Goal: Task Accomplishment & Management: Complete application form

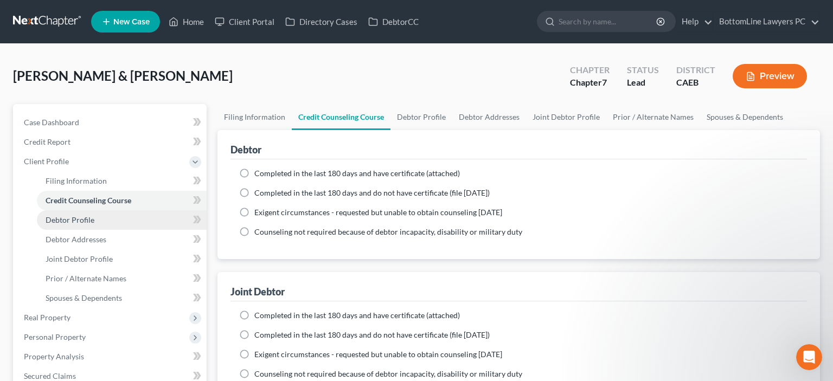
click at [94, 218] on link "Debtor Profile" at bounding box center [122, 220] width 170 height 20
select select "1"
select select "2"
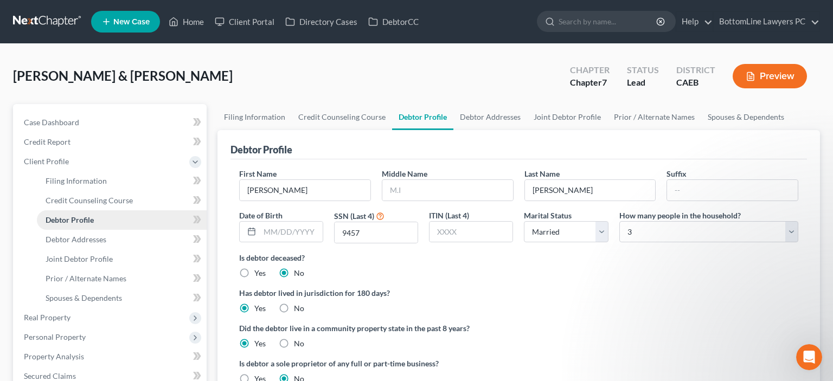
radio input "true"
click at [91, 237] on span "Debtor Addresses" at bounding box center [76, 239] width 61 height 9
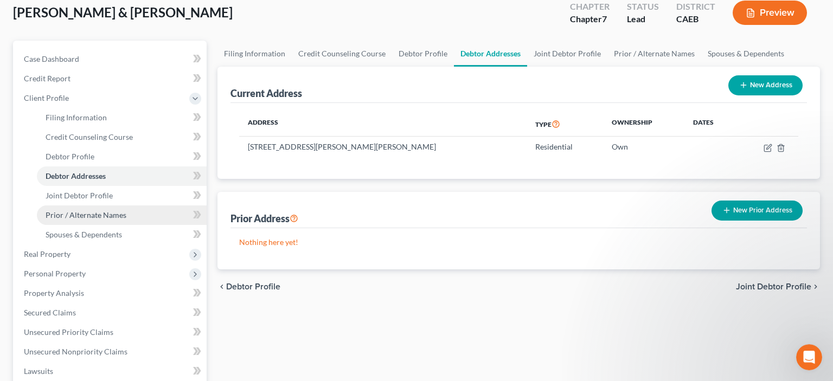
scroll to position [114, 0]
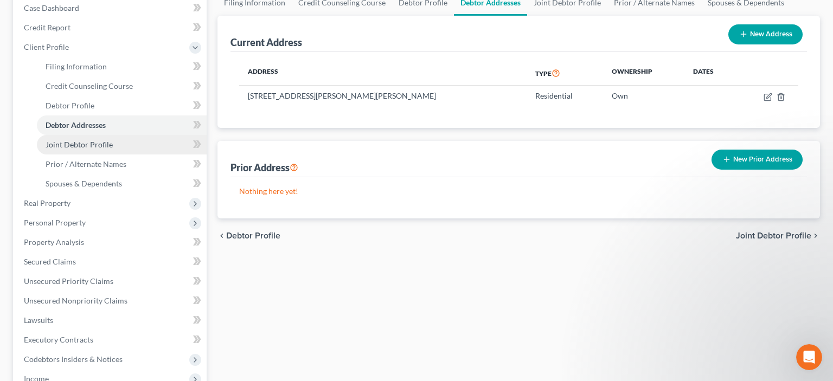
click at [97, 144] on span "Joint Debtor Profile" at bounding box center [79, 144] width 67 height 9
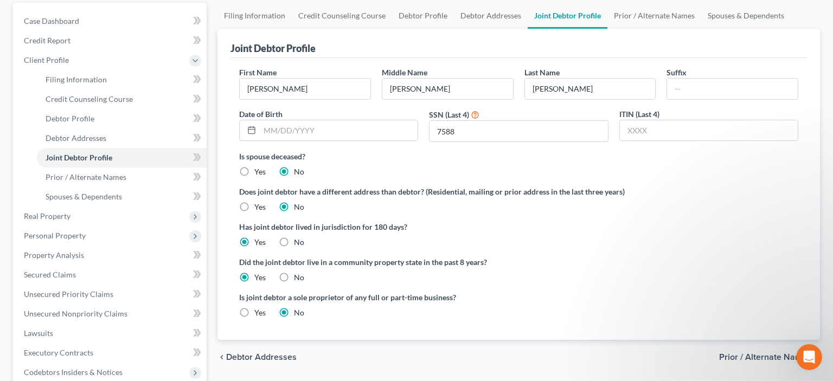
scroll to position [114, 0]
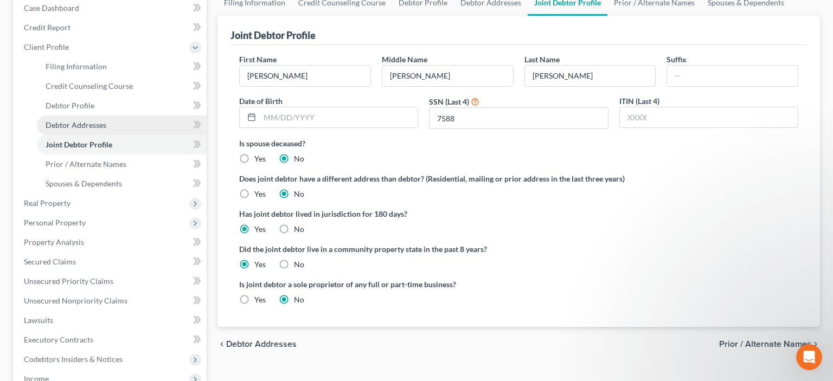
click at [95, 125] on span "Debtor Addresses" at bounding box center [76, 124] width 61 height 9
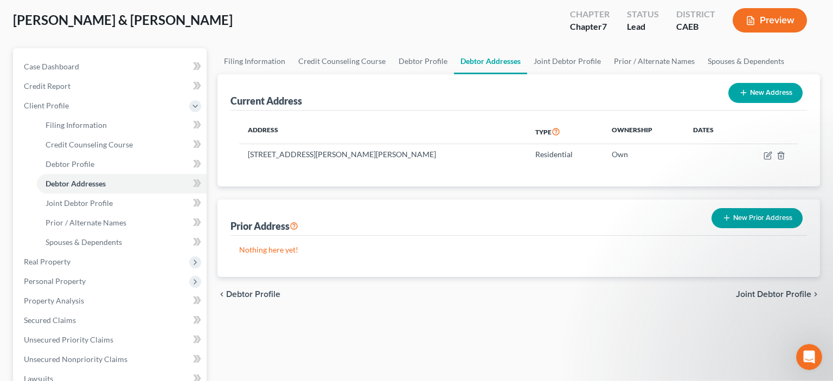
scroll to position [57, 0]
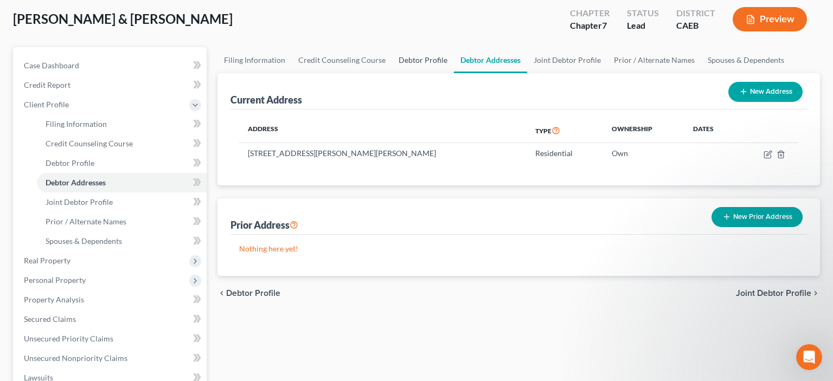
click at [423, 59] on link "Debtor Profile" at bounding box center [423, 60] width 62 height 26
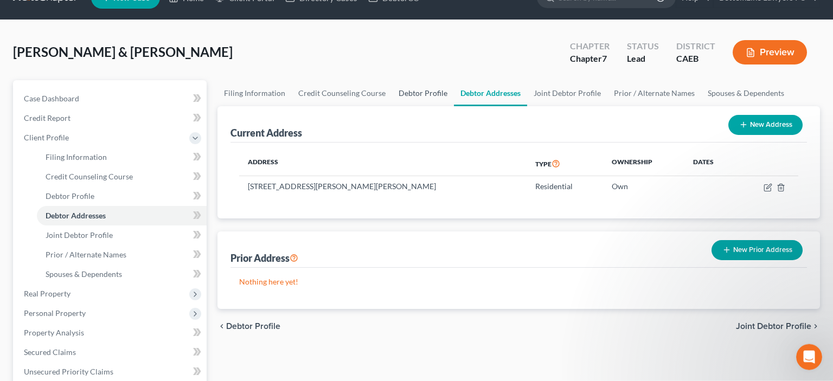
select select "1"
select select "2"
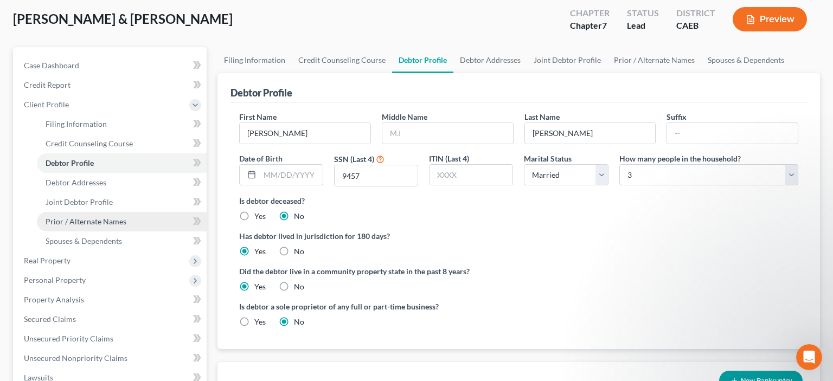
click at [105, 220] on span "Prior / Alternate Names" at bounding box center [86, 221] width 81 height 9
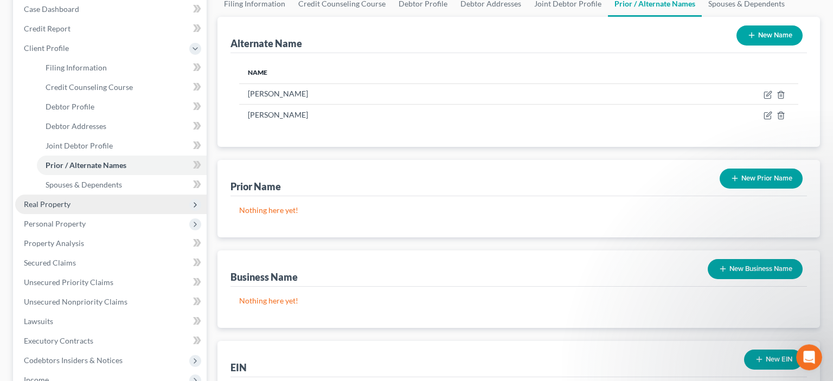
scroll to position [114, 0]
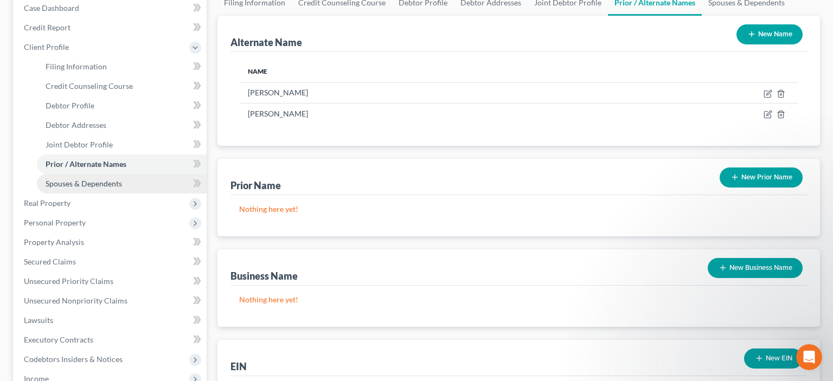
click at [98, 186] on span "Spouses & Dependents" at bounding box center [84, 183] width 76 height 9
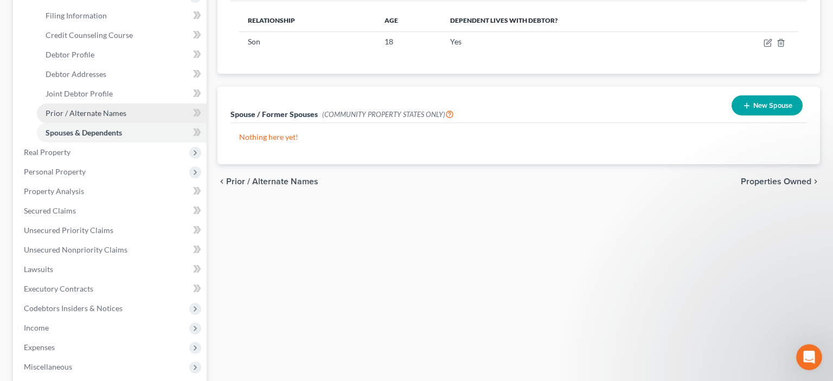
scroll to position [171, 0]
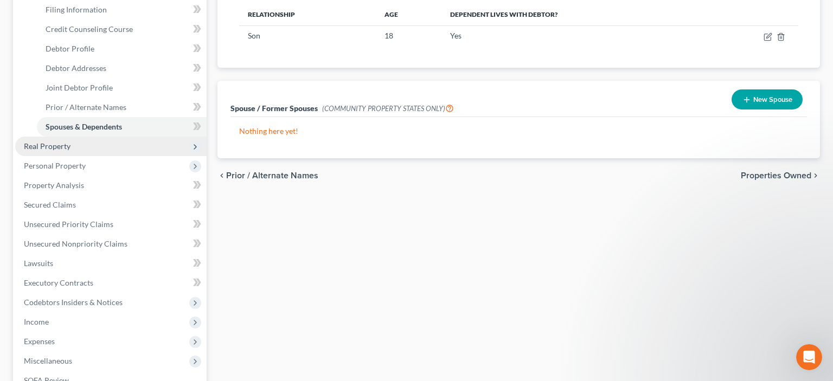
click at [64, 151] on span "Real Property" at bounding box center [110, 147] width 191 height 20
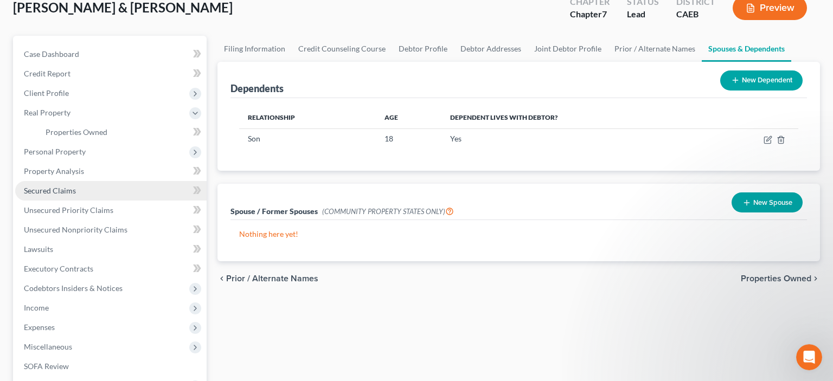
scroll to position [57, 0]
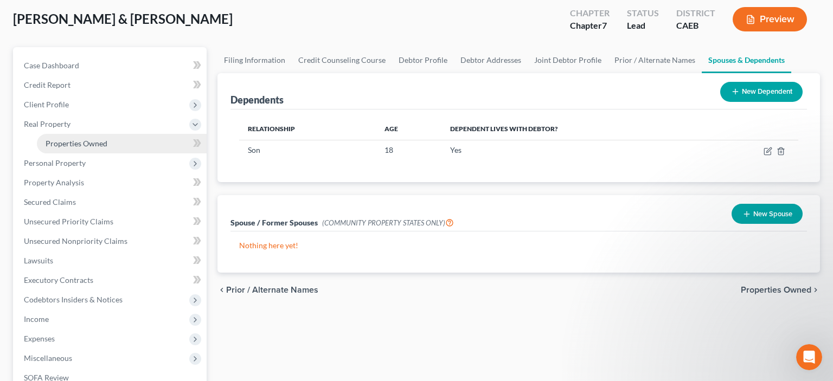
click at [100, 137] on link "Properties Owned" at bounding box center [122, 144] width 170 height 20
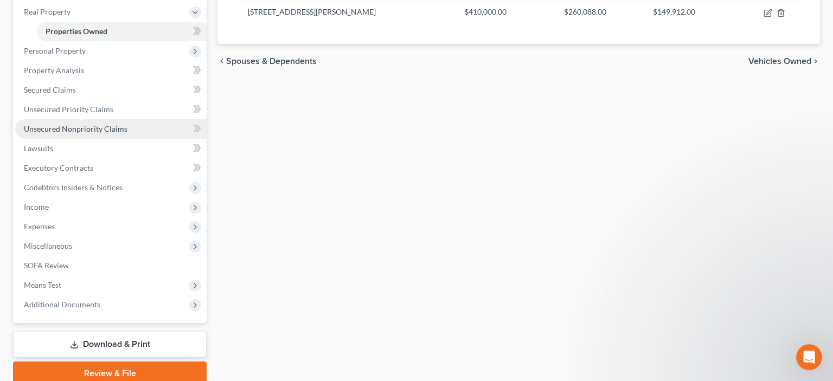
scroll to position [171, 0]
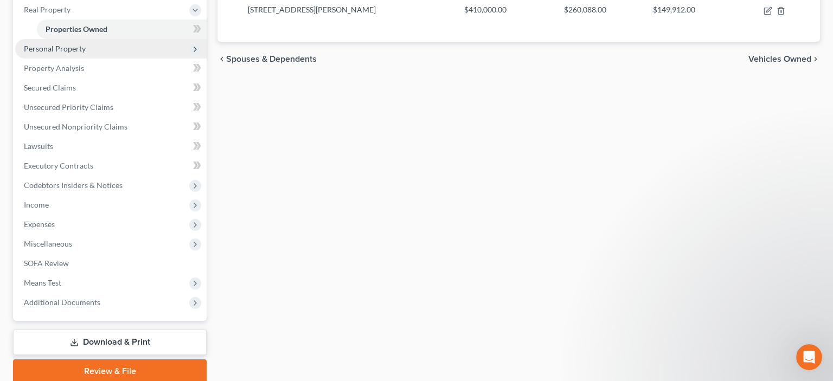
click at [79, 47] on span "Personal Property" at bounding box center [55, 48] width 62 height 9
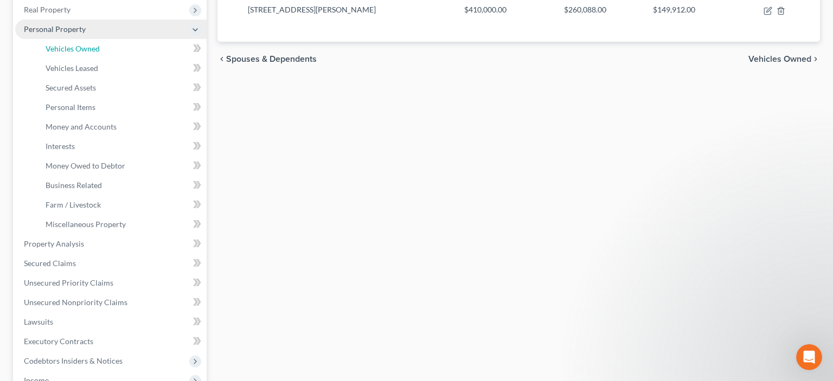
click at [79, 47] on span "Vehicles Owned" at bounding box center [73, 48] width 54 height 9
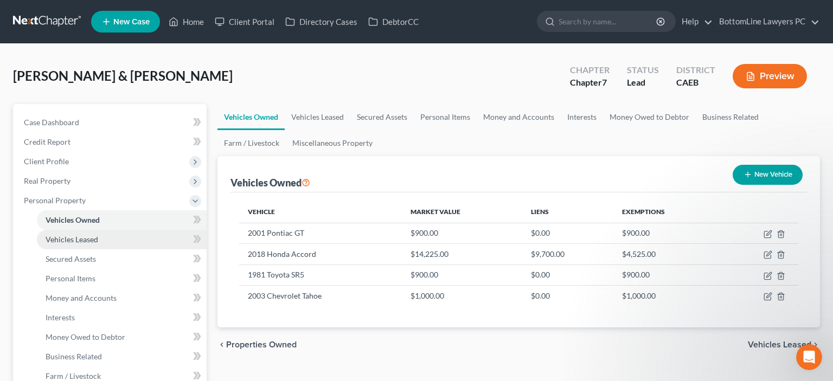
click at [97, 239] on span "Vehicles Leased" at bounding box center [72, 239] width 53 height 9
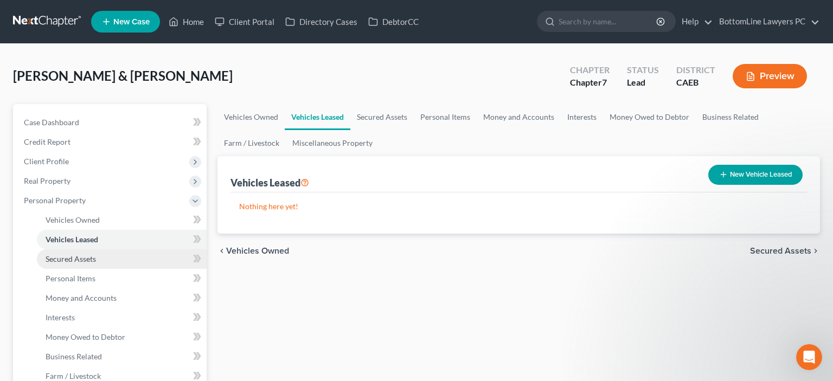
click at [97, 260] on link "Secured Assets" at bounding box center [122, 260] width 170 height 20
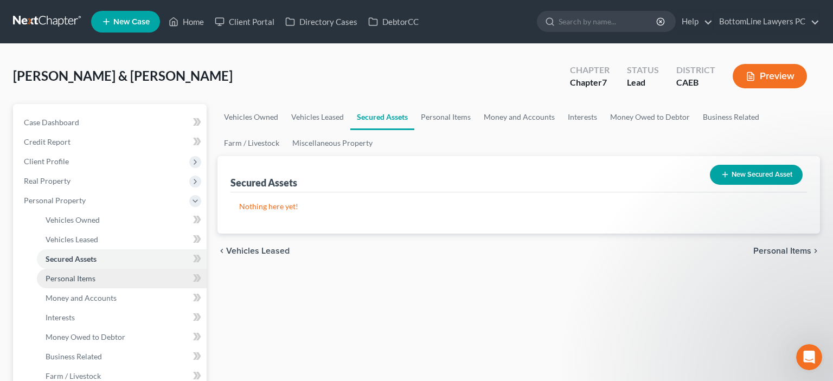
click at [98, 275] on link "Personal Items" at bounding box center [122, 279] width 170 height 20
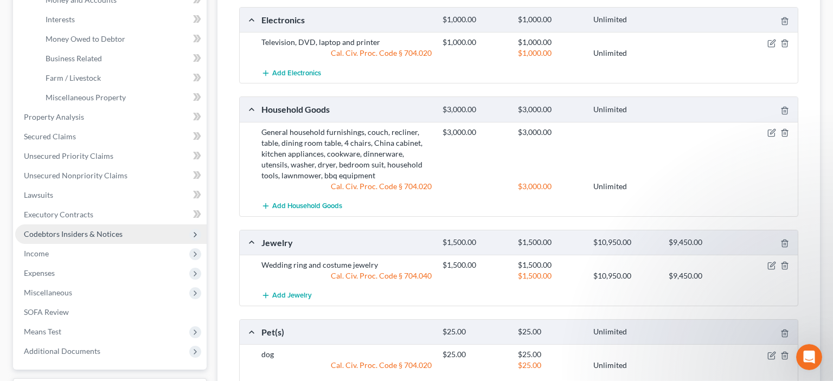
scroll to position [286, 0]
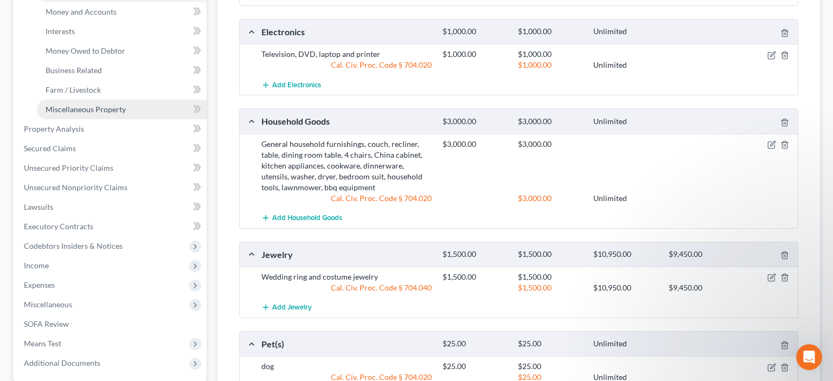
click at [101, 111] on span "Miscellaneous Property" at bounding box center [86, 109] width 80 height 9
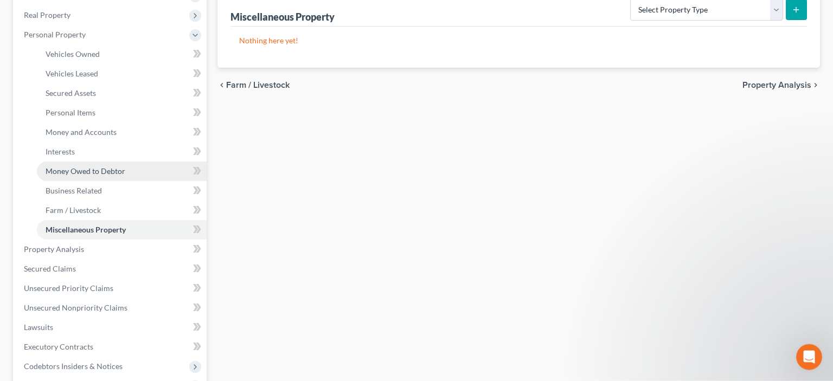
scroll to position [171, 0]
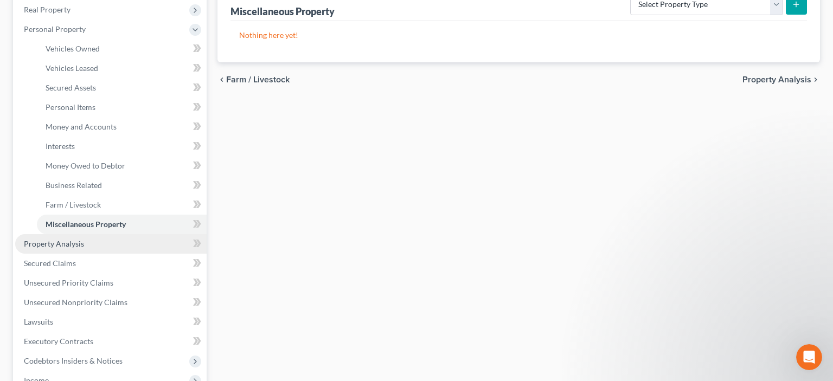
click at [72, 247] on span "Property Analysis" at bounding box center [54, 243] width 60 height 9
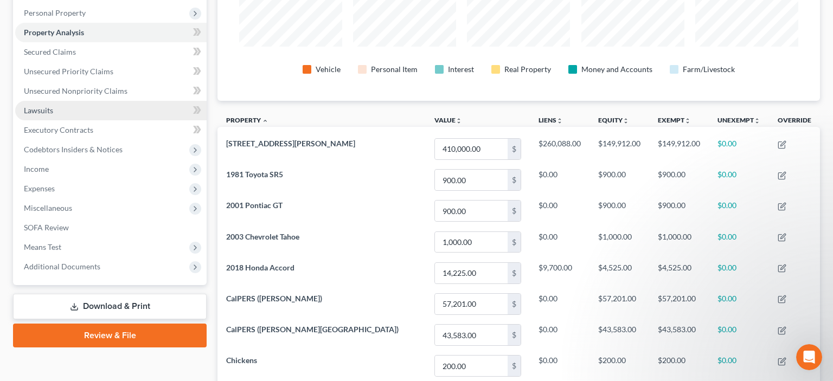
scroll to position [114, 0]
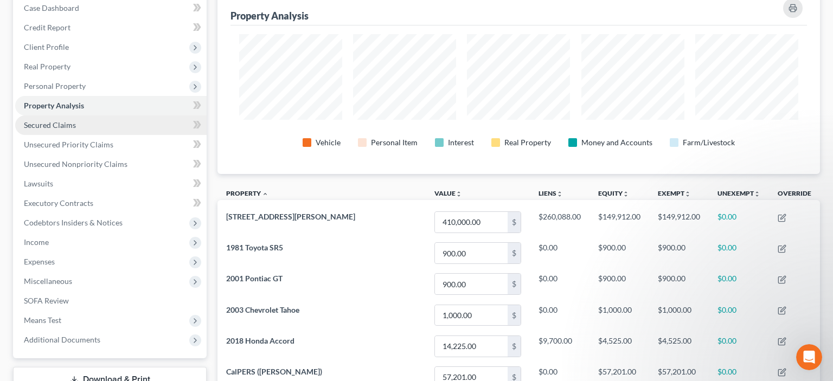
click at [76, 127] on link "Secured Claims" at bounding box center [110, 126] width 191 height 20
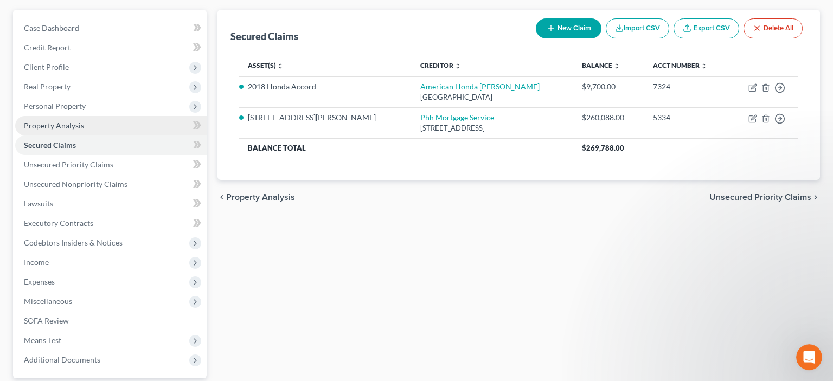
scroll to position [114, 0]
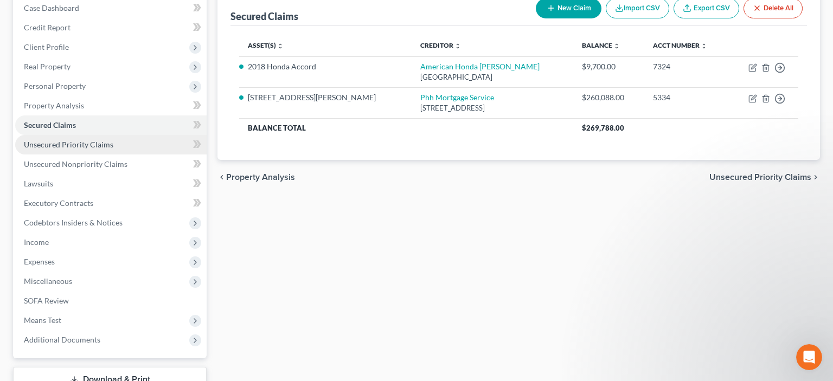
click at [79, 146] on span "Unsecured Priority Claims" at bounding box center [68, 144] width 89 height 9
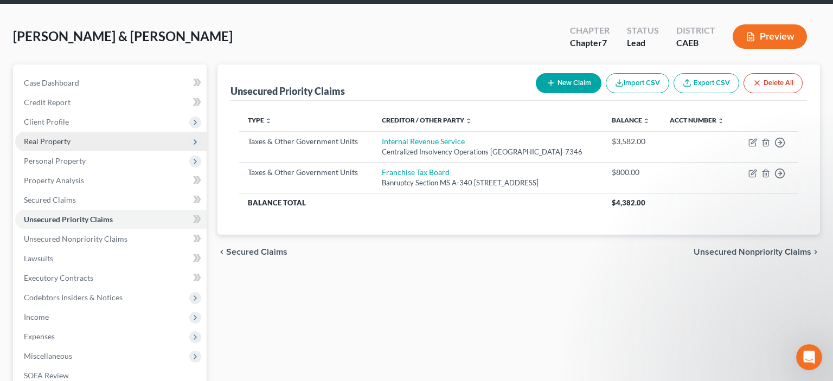
scroll to position [57, 0]
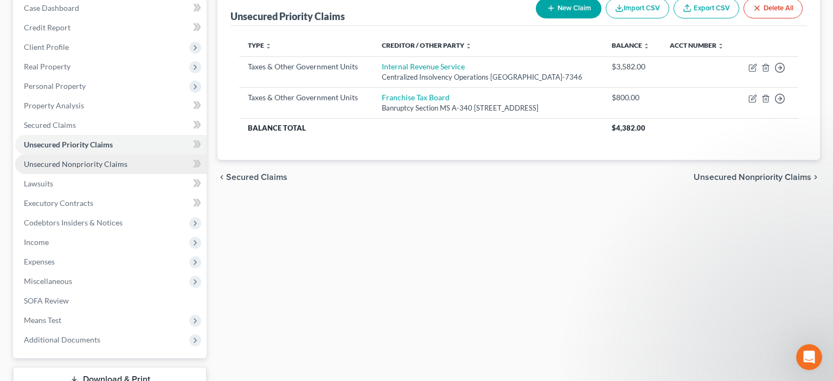
click at [75, 168] on link "Unsecured Nonpriority Claims" at bounding box center [110, 165] width 191 height 20
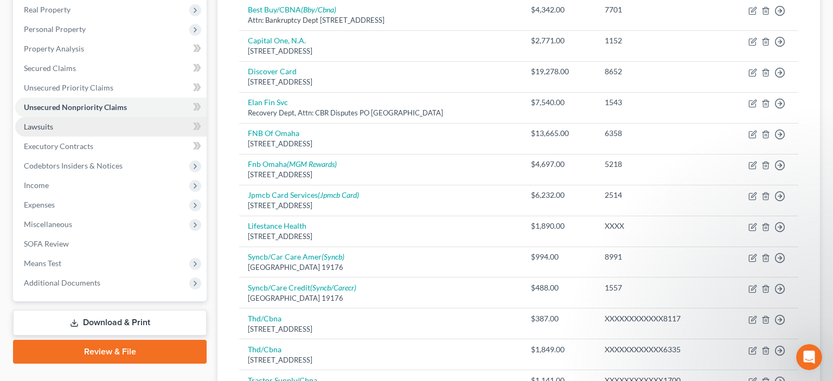
click at [65, 127] on link "Lawsuits" at bounding box center [110, 127] width 191 height 20
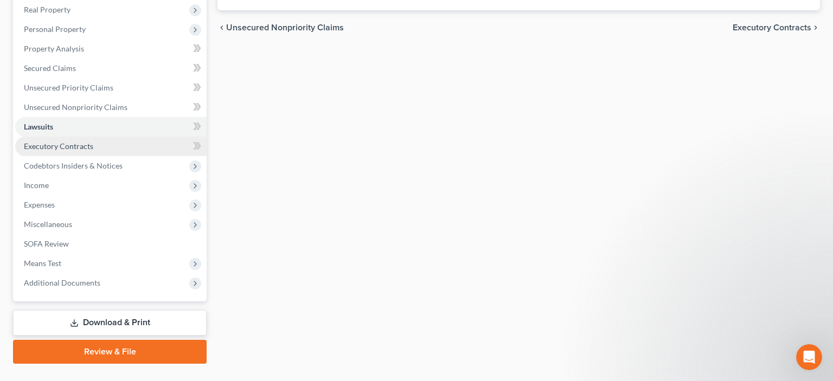
click at [57, 151] on link "Executory Contracts" at bounding box center [110, 147] width 191 height 20
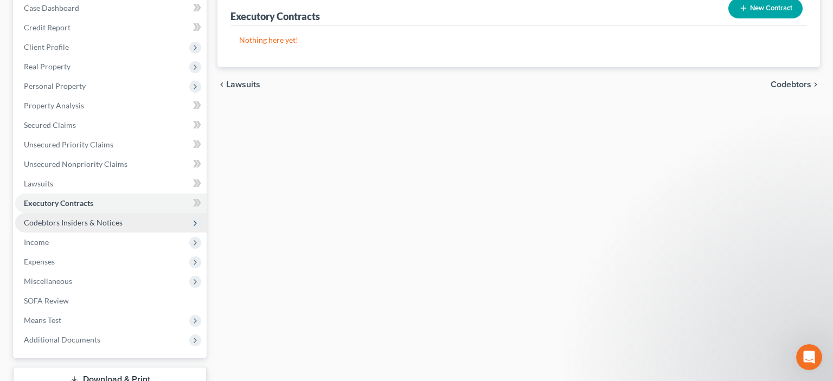
click at [70, 218] on span "Codebtors Insiders & Notices" at bounding box center [73, 222] width 99 height 9
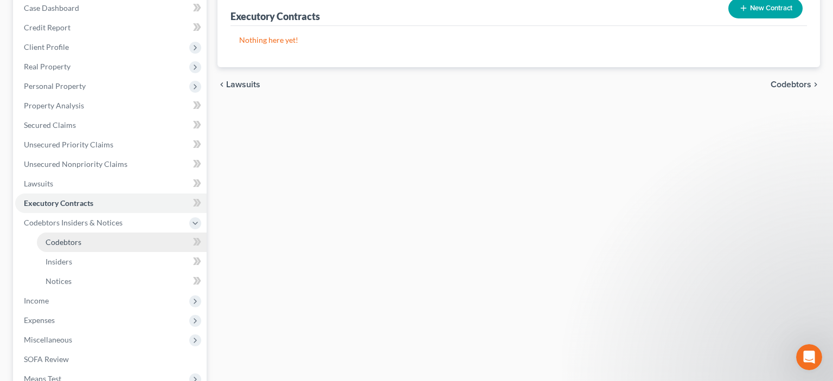
click at [77, 239] on span "Codebtors" at bounding box center [64, 242] width 36 height 9
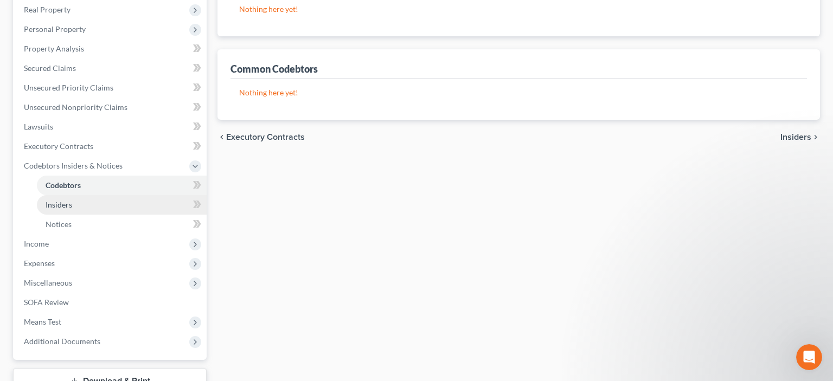
click at [75, 212] on link "Insiders" at bounding box center [122, 205] width 170 height 20
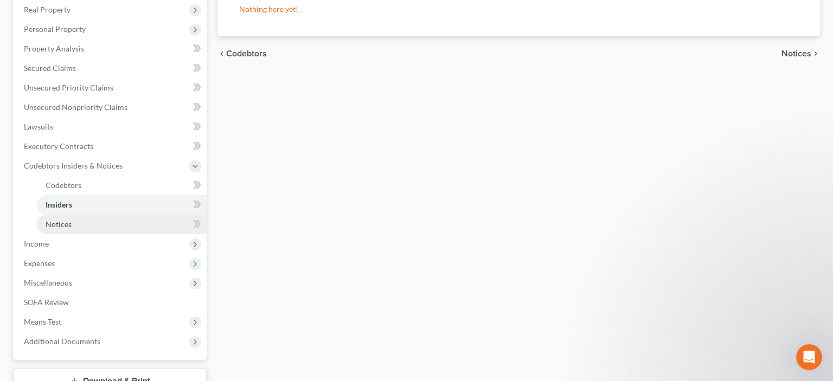
click at [75, 220] on link "Notices" at bounding box center [122, 225] width 170 height 20
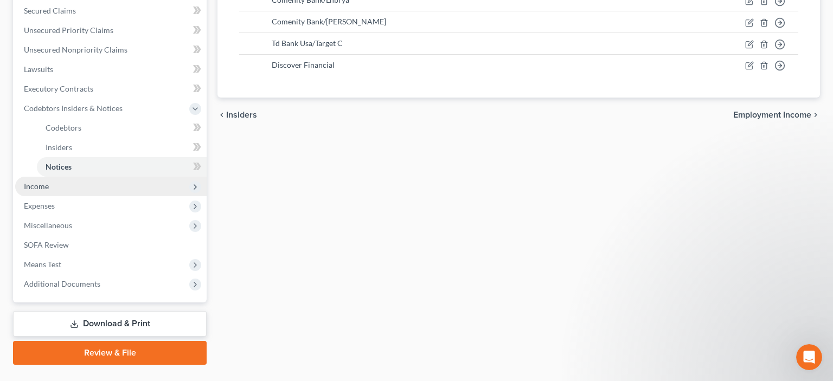
click at [46, 190] on span "Income" at bounding box center [36, 186] width 25 height 9
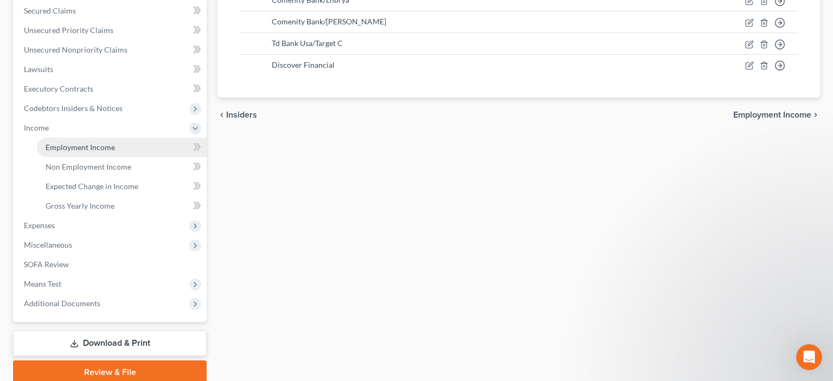
click at [80, 149] on span "Employment Income" at bounding box center [80, 147] width 69 height 9
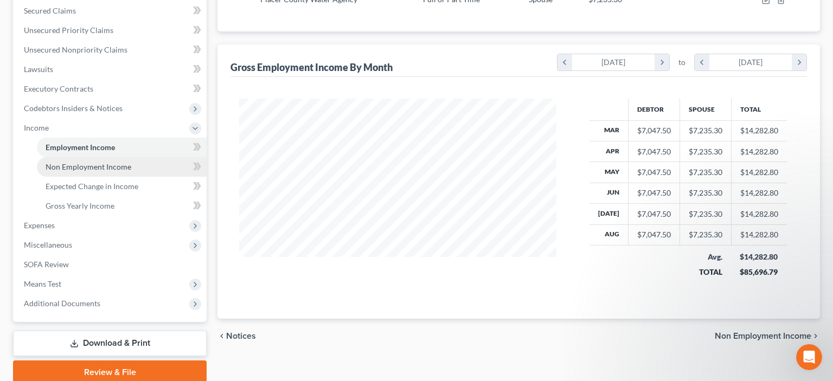
click at [86, 165] on span "Non Employment Income" at bounding box center [89, 166] width 86 height 9
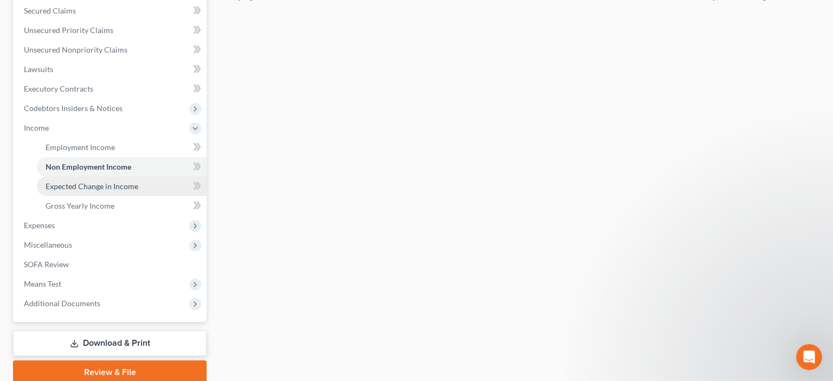
click at [92, 182] on span "Expected Change in Income" at bounding box center [92, 186] width 93 height 9
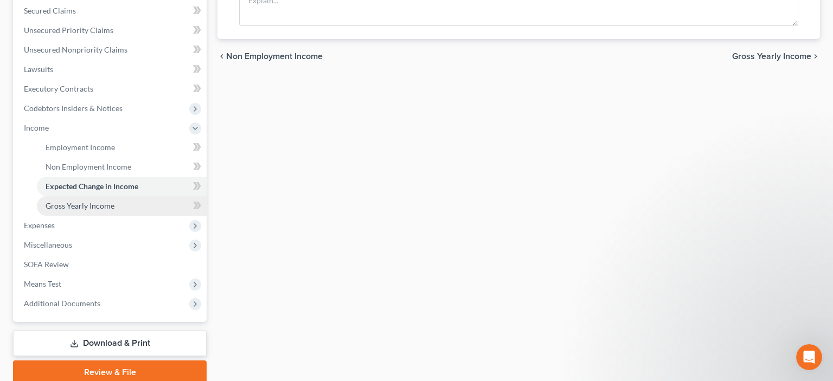
click at [84, 203] on span "Gross Yearly Income" at bounding box center [80, 205] width 69 height 9
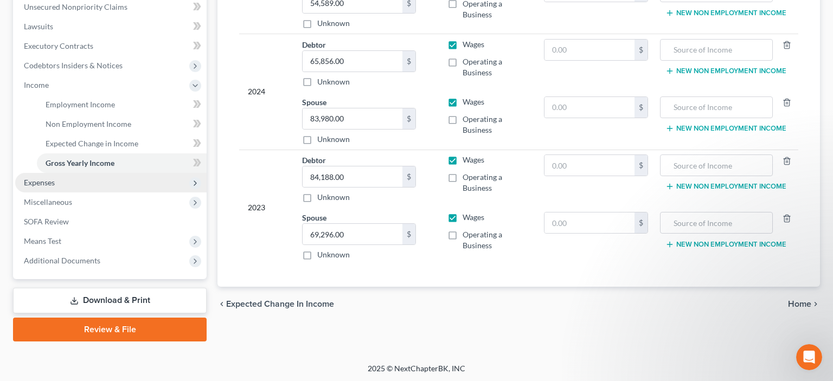
click at [52, 183] on span "Expenses" at bounding box center [39, 182] width 31 height 9
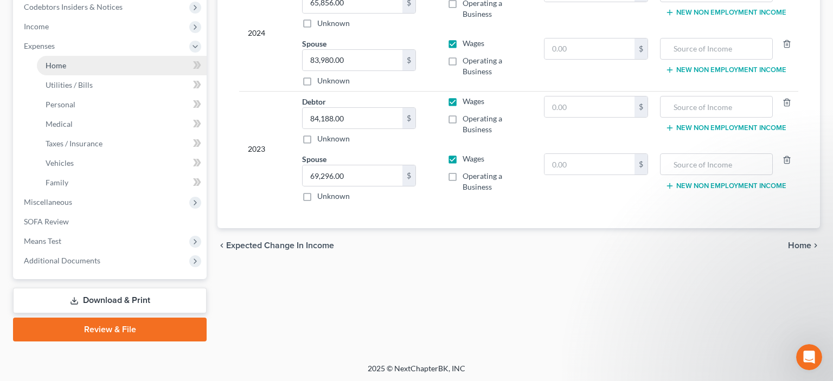
click at [70, 65] on link "Home" at bounding box center [122, 66] width 170 height 20
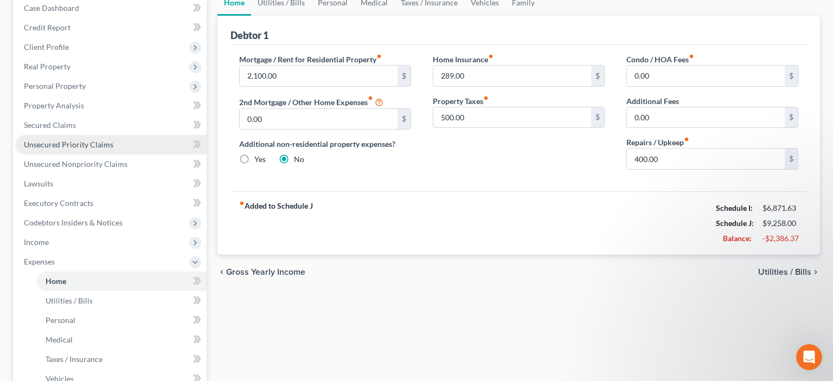
click at [85, 143] on span "Unsecured Priority Claims" at bounding box center [68, 144] width 89 height 9
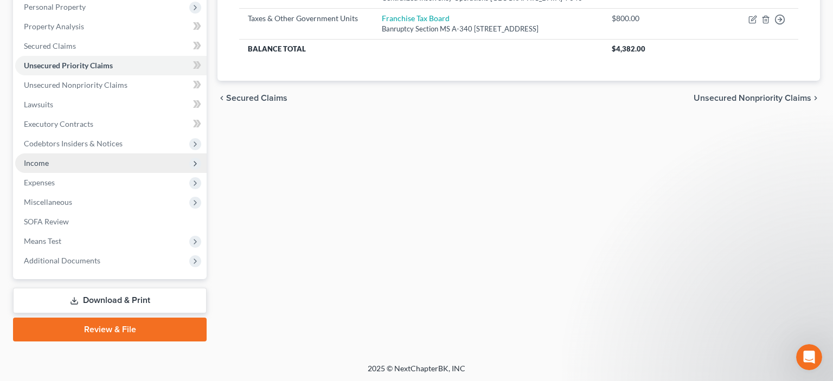
click at [49, 163] on span "Income" at bounding box center [110, 164] width 191 height 20
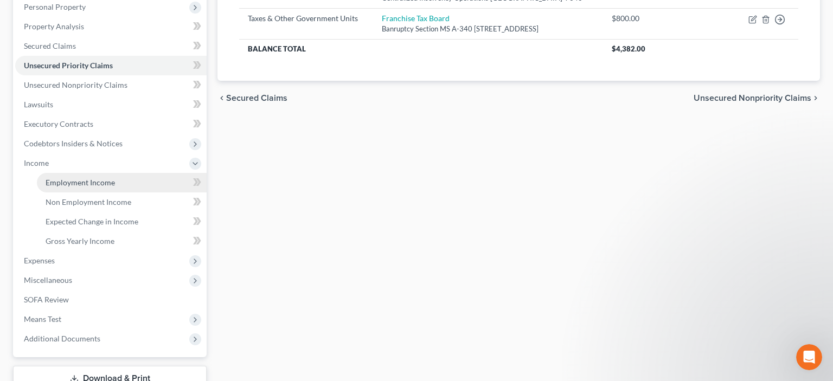
click at [66, 181] on span "Employment Income" at bounding box center [80, 182] width 69 height 9
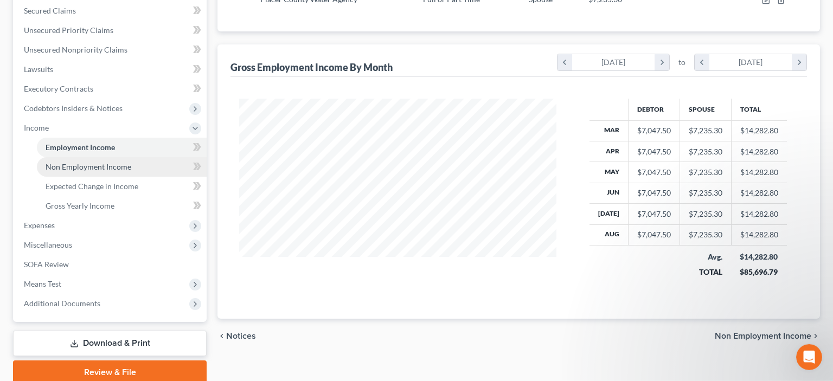
click at [96, 169] on span "Non Employment Income" at bounding box center [89, 166] width 86 height 9
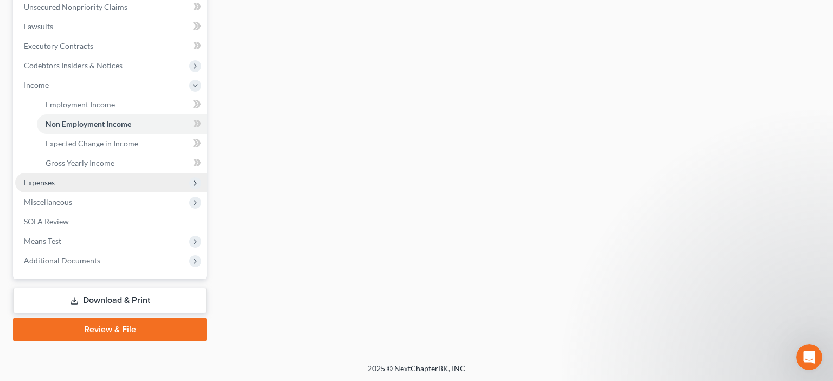
click at [68, 184] on span "Expenses" at bounding box center [110, 183] width 191 height 20
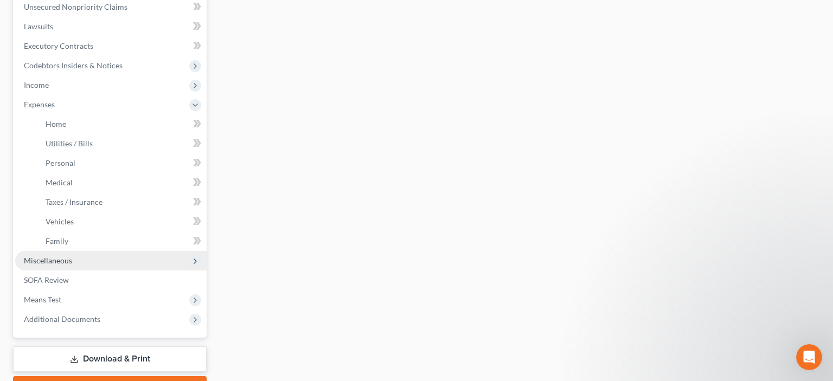
click at [70, 259] on span "Miscellaneous" at bounding box center [48, 260] width 48 height 9
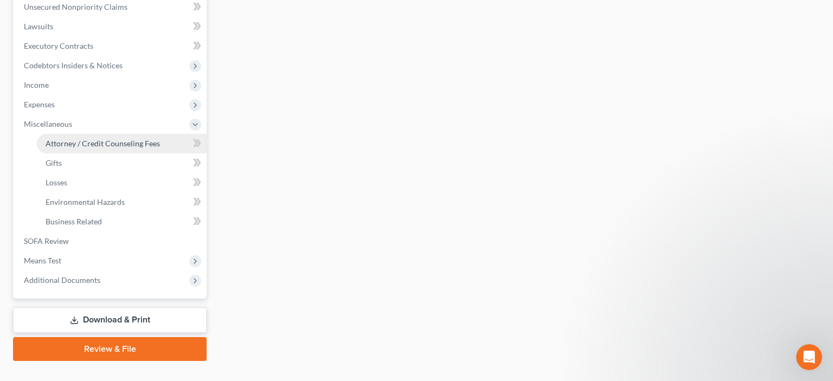
click at [91, 143] on span "Attorney / Credit Counseling Fees" at bounding box center [103, 143] width 114 height 9
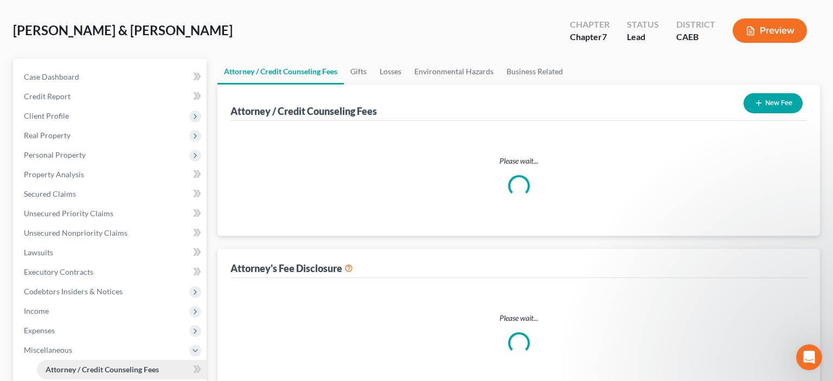
select select "0"
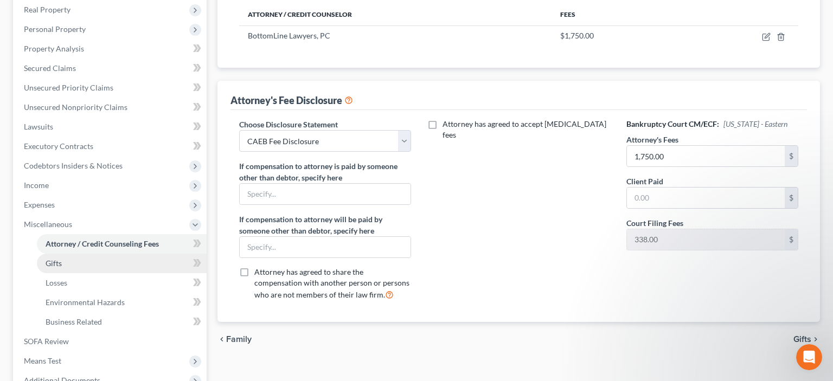
click at [71, 270] on link "Gifts" at bounding box center [122, 264] width 170 height 20
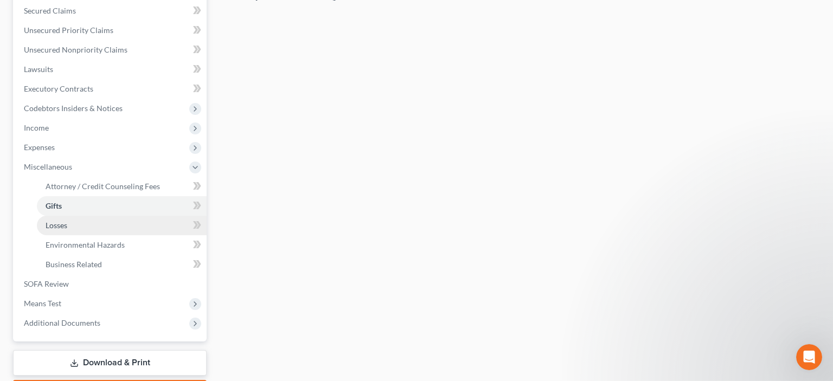
click at [75, 229] on link "Losses" at bounding box center [122, 226] width 170 height 20
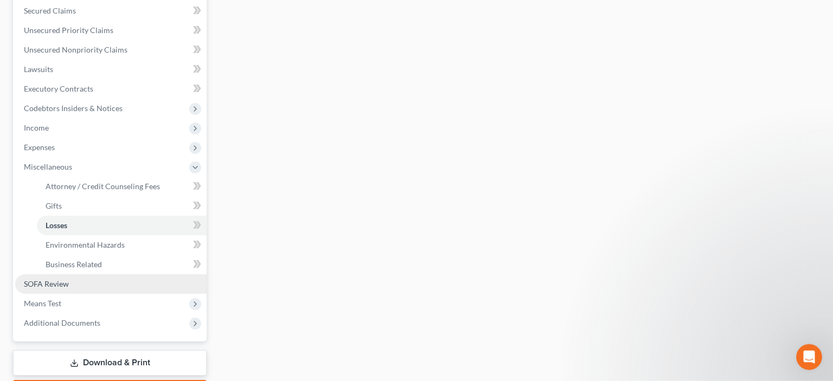
click at [74, 280] on link "SOFA Review" at bounding box center [110, 284] width 191 height 20
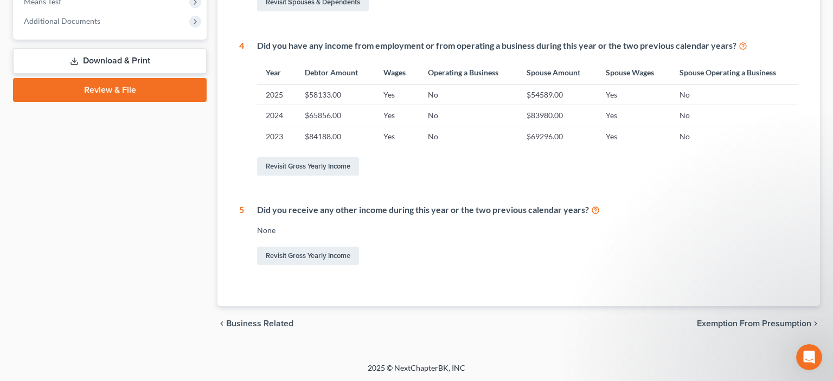
click at [778, 323] on span "Exemption from Presumption" at bounding box center [754, 323] width 114 height 9
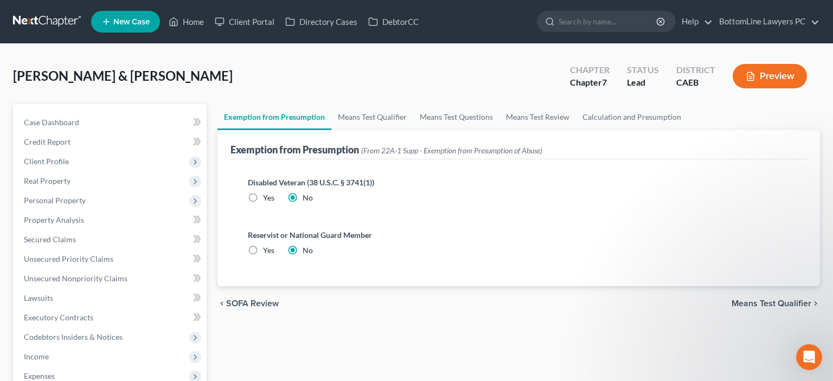
click at [778, 300] on span "Means Test Qualifier" at bounding box center [772, 303] width 80 height 9
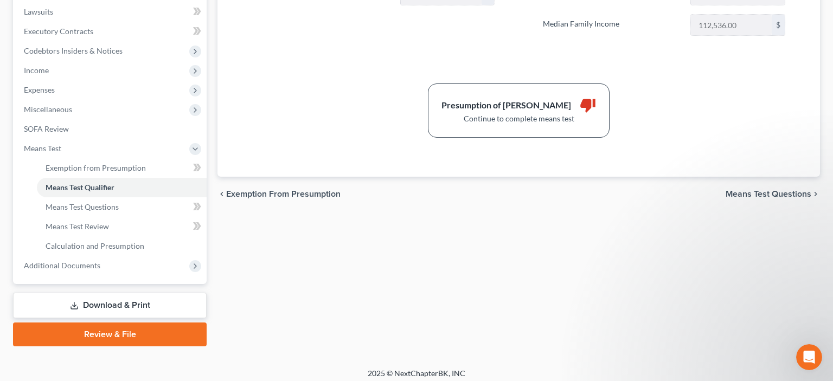
click at [771, 193] on span "Means Test Questions" at bounding box center [769, 194] width 86 height 9
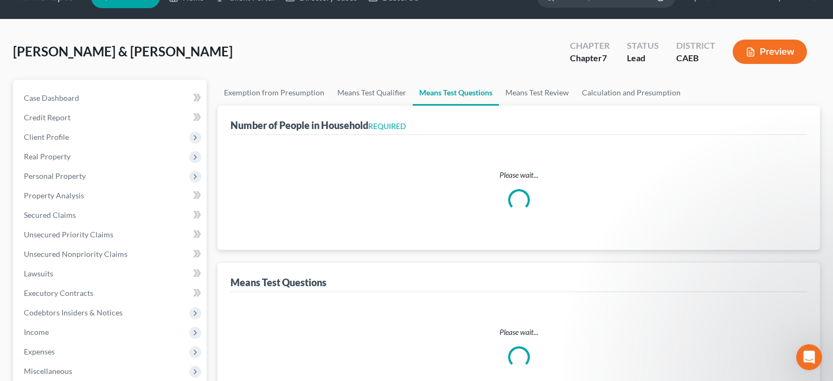
select select "0"
select select "60"
select select "1"
select select "40"
select select "3"
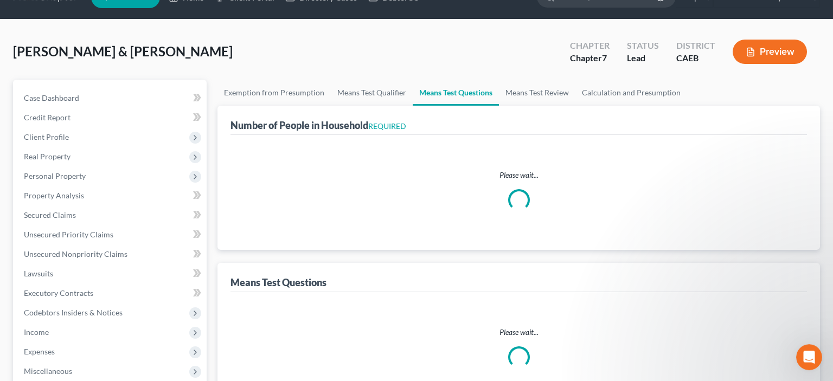
select select "3"
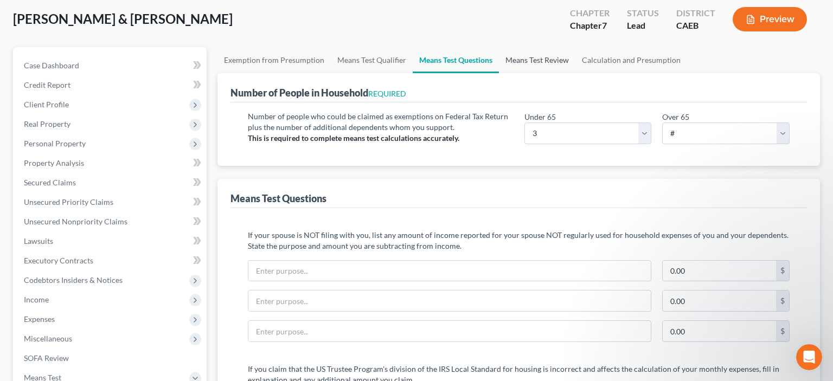
click at [547, 59] on link "Means Test Review" at bounding box center [537, 60] width 76 height 26
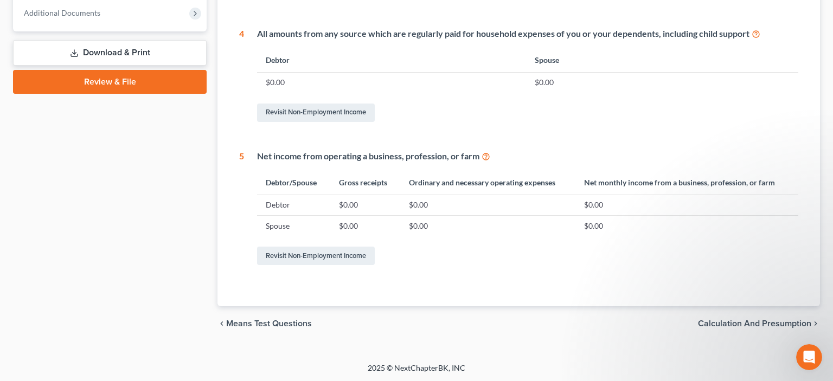
click at [756, 319] on span "Calculation and Presumption" at bounding box center [754, 323] width 113 height 9
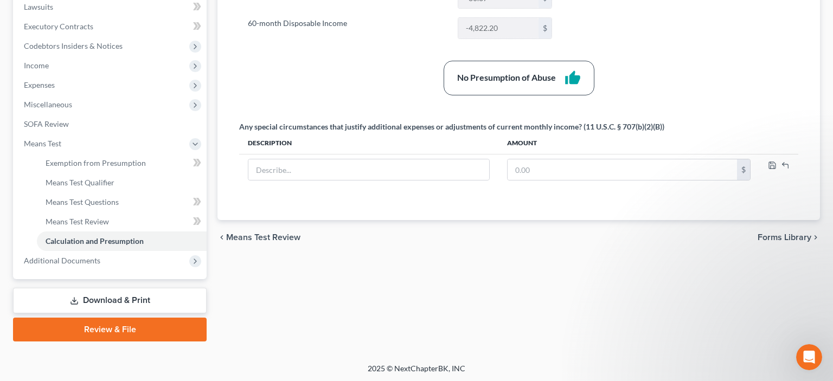
click at [99, 296] on link "Download & Print" at bounding box center [110, 300] width 194 height 25
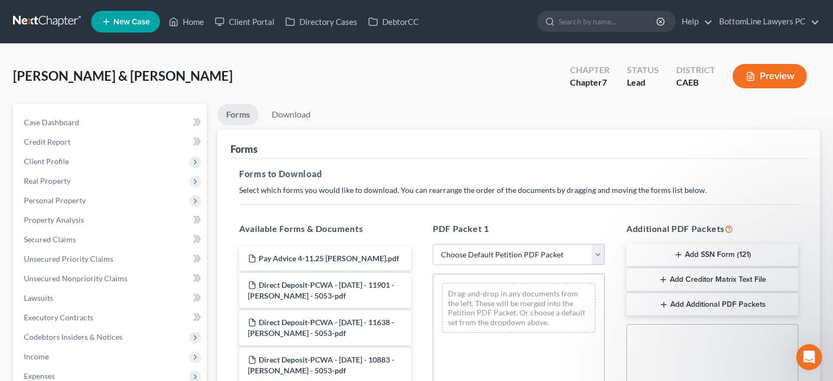
click at [433, 244] on select "Choose Default Petition PDF Packet Complete Bankruptcy Petition (all forms and …" at bounding box center [519, 255] width 172 height 22
select select "0"
click option "Complete Bankruptcy Petition (all forms and schedules)" at bounding box center [0, 0] width 0 height 0
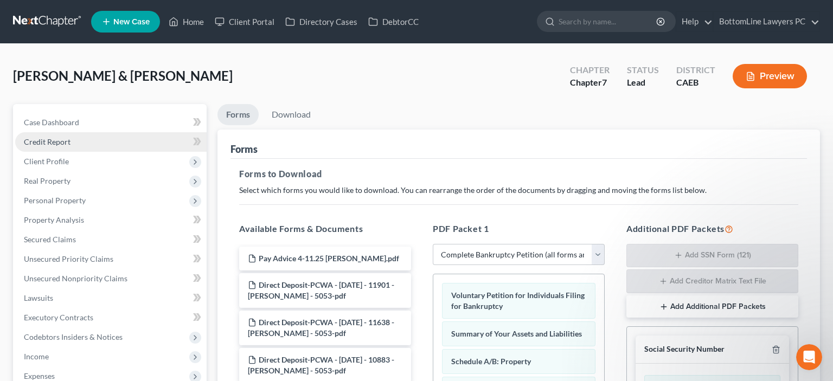
click at [55, 143] on span "Credit Report" at bounding box center [47, 141] width 47 height 9
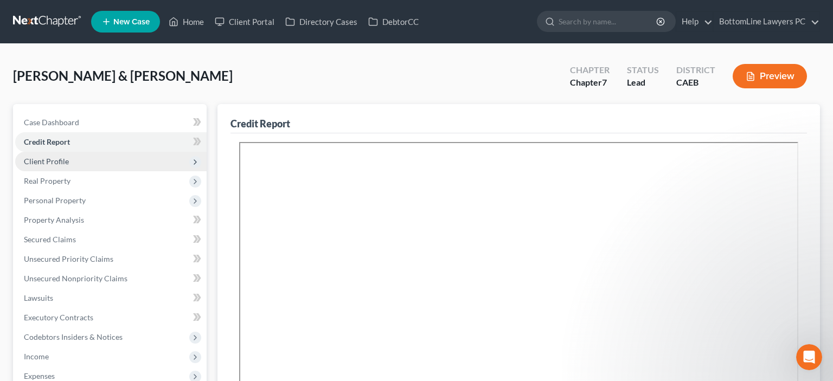
click at [66, 161] on span "Client Profile" at bounding box center [46, 161] width 45 height 9
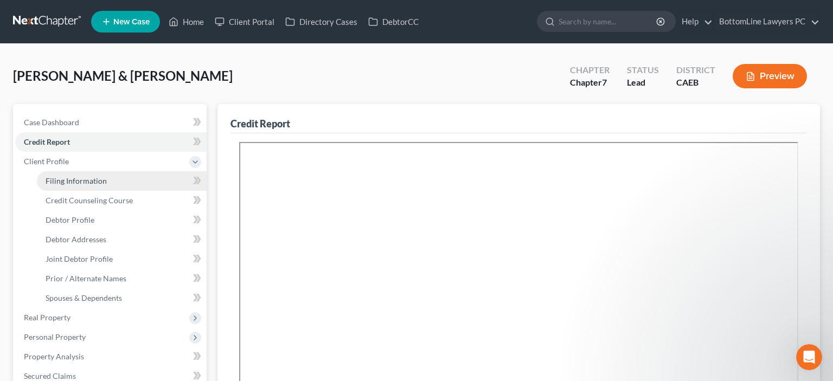
click at [98, 181] on span "Filing Information" at bounding box center [76, 180] width 61 height 9
select select "1"
select select "0"
select select "8"
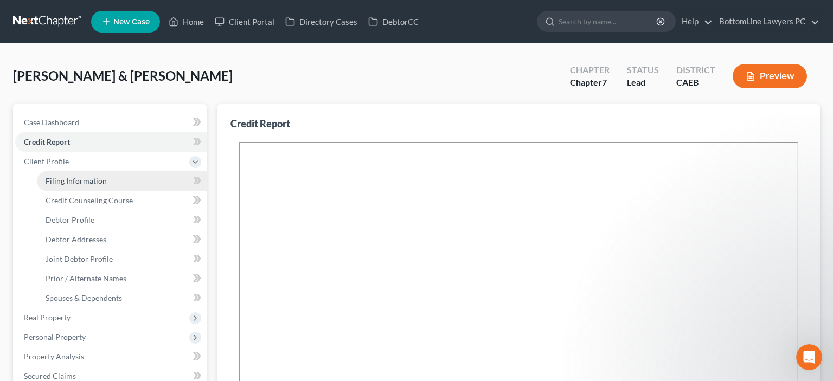
select select "0"
select select "4"
select select "1"
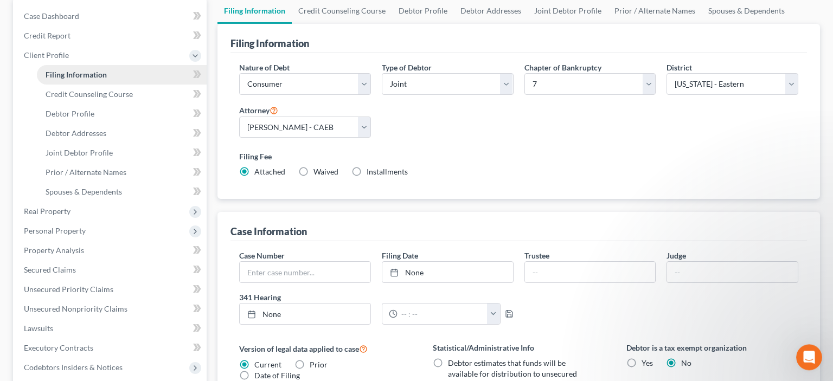
scroll to position [57, 0]
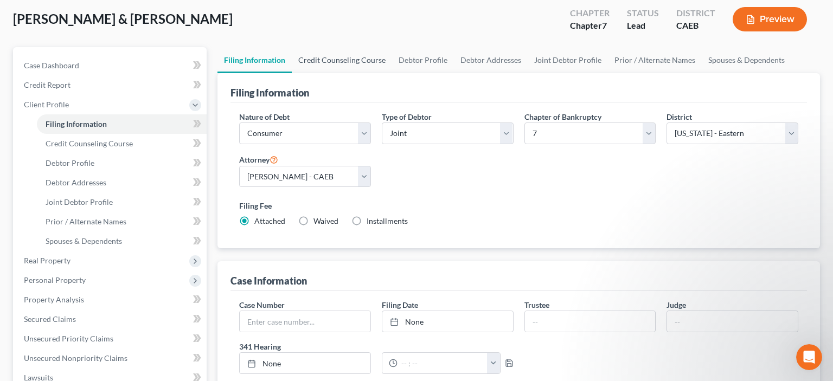
click at [368, 60] on link "Credit Counseling Course" at bounding box center [342, 60] width 100 height 26
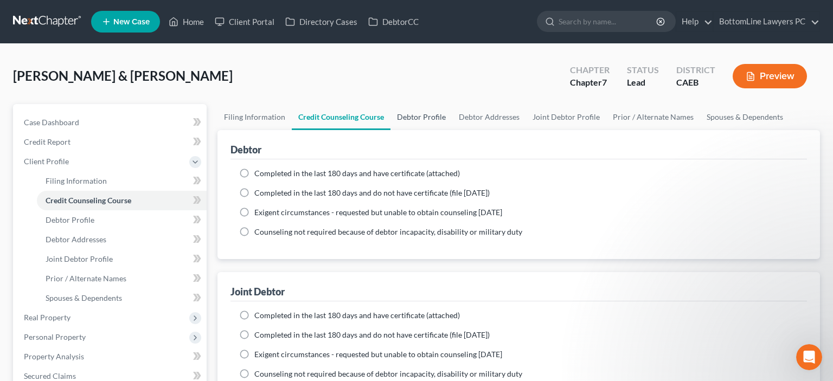
click at [418, 113] on link "Debtor Profile" at bounding box center [422, 117] width 62 height 26
select select "1"
select select "2"
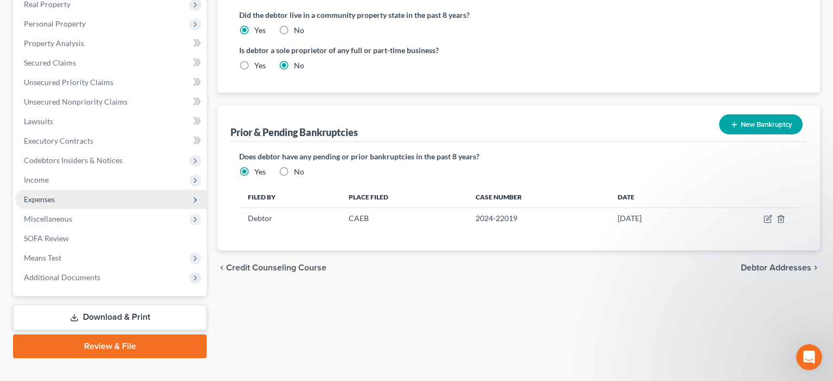
scroll to position [330, 0]
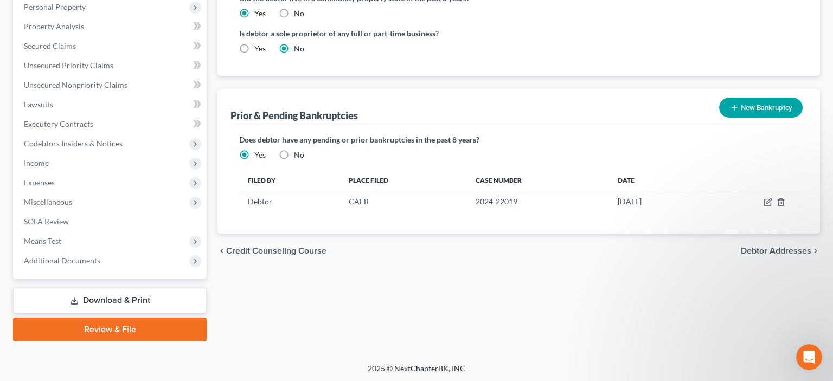
click at [138, 296] on link "Download & Print" at bounding box center [110, 300] width 194 height 25
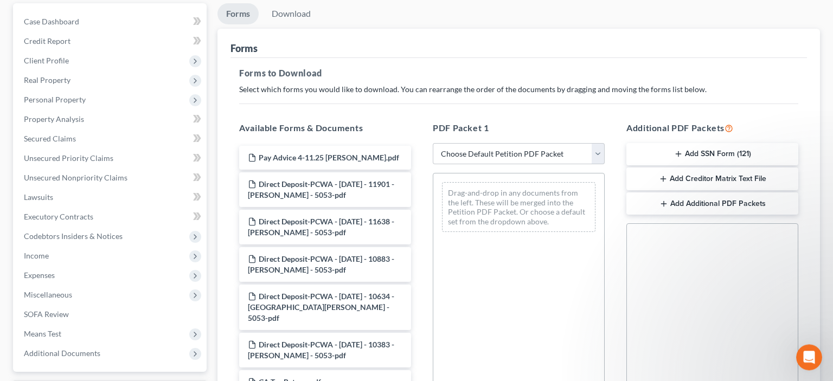
scroll to position [114, 0]
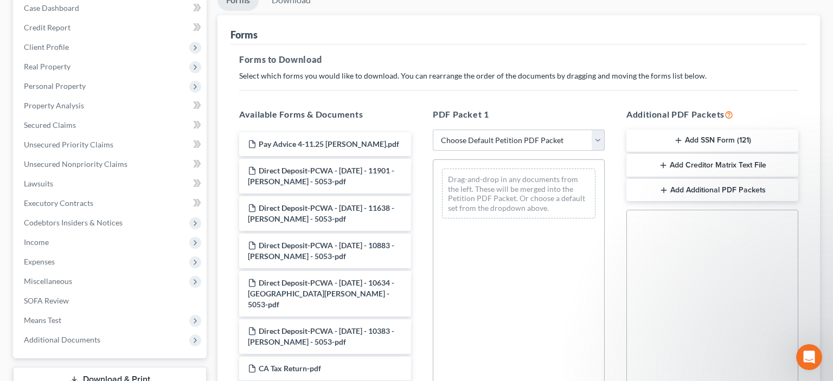
click at [433, 130] on select "Choose Default Petition PDF Packet Complete Bankruptcy Petition (all forms and …" at bounding box center [519, 141] width 172 height 22
select select "0"
click option "Complete Bankruptcy Petition (all forms and schedules)" at bounding box center [0, 0] width 0 height 0
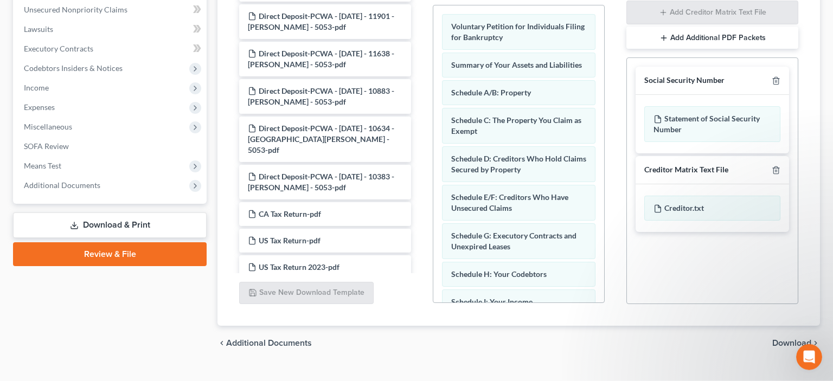
scroll to position [289, 0]
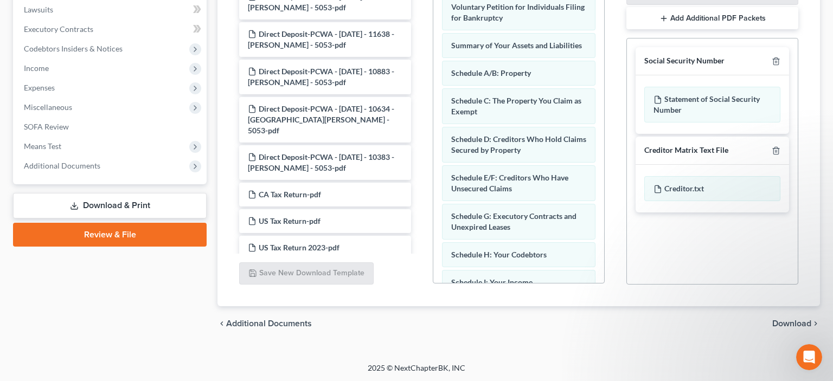
click at [788, 322] on span "Download" at bounding box center [791, 323] width 39 height 9
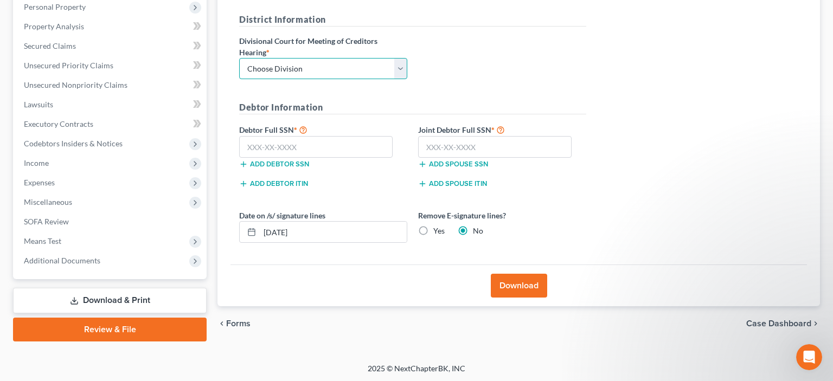
click at [239, 58] on select "Choose Division Fresno Modesto [GEOGRAPHIC_DATA]" at bounding box center [323, 69] width 168 height 22
select select "2"
click option "[GEOGRAPHIC_DATA]" at bounding box center [0, 0] width 0 height 0
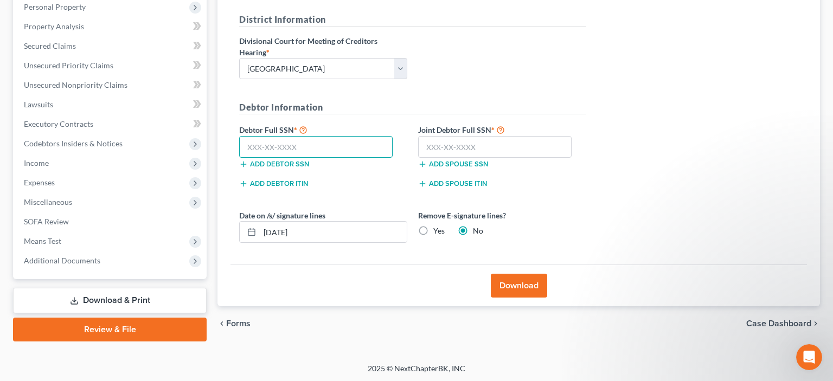
click at [262, 143] on input "text" at bounding box center [316, 147] width 154 height 22
type input "607-22-7588"
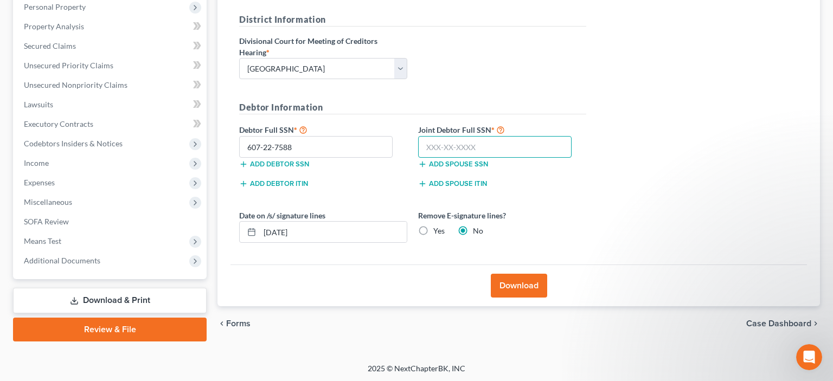
click at [427, 145] on input "text" at bounding box center [495, 147] width 154 height 22
type input "564-49-9457"
click at [533, 287] on button "Download" at bounding box center [519, 286] width 56 height 24
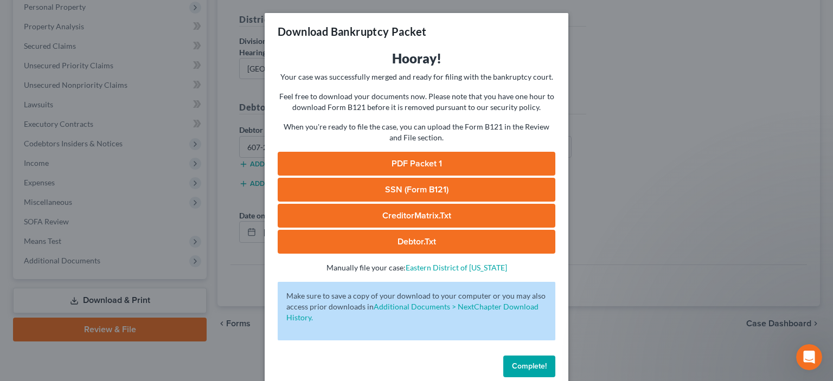
click at [392, 162] on link "PDF Packet 1" at bounding box center [417, 164] width 278 height 24
click at [422, 196] on link "SSN (Form B121)" at bounding box center [417, 190] width 278 height 24
click at [521, 366] on span "Complete!" at bounding box center [529, 366] width 35 height 9
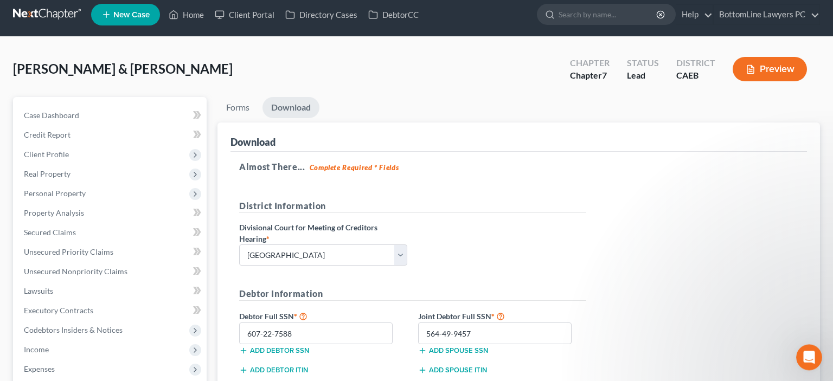
scroll to position [0, 0]
